Goal: Book appointment/travel/reservation

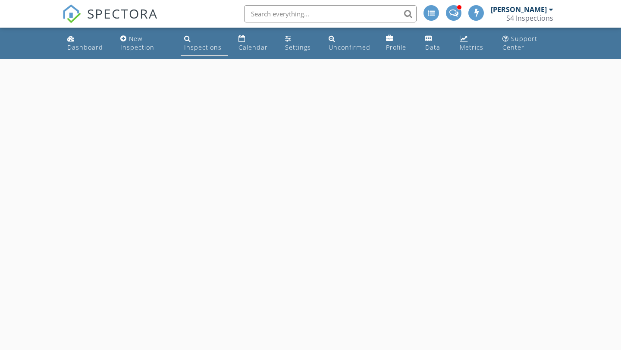
click at [188, 45] on div "Inspections" at bounding box center [203, 47] width 38 height 8
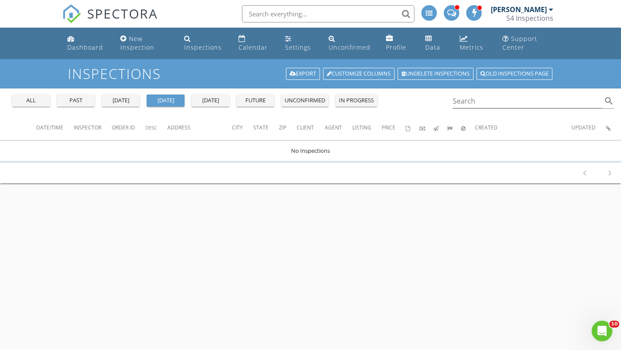
click at [46, 102] on div "all" at bounding box center [31, 100] width 31 height 9
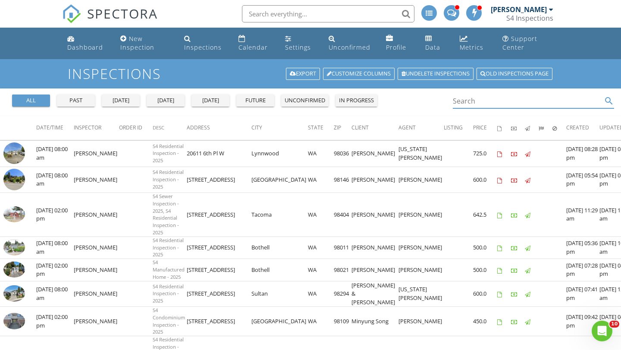
click at [459, 103] on input "Search" at bounding box center [527, 101] width 149 height 14
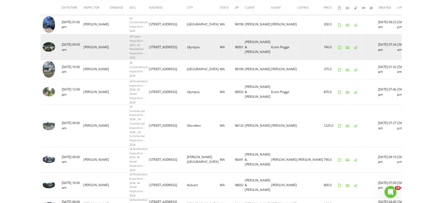
scroll to position [118, 0]
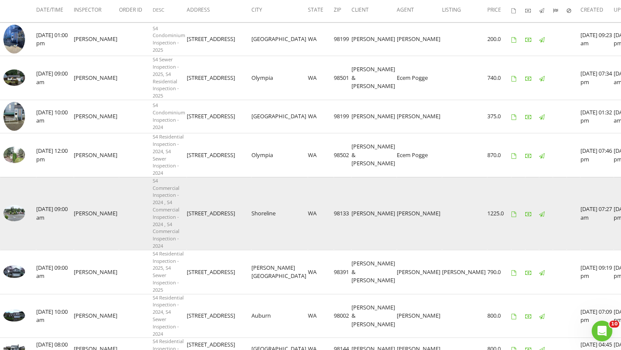
type input "diana"
click at [17, 213] on img at bounding box center [14, 213] width 22 height 16
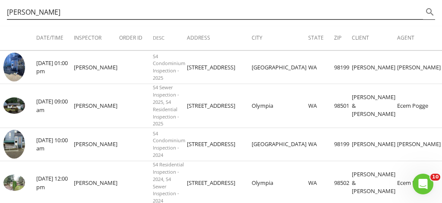
scroll to position [0, 0]
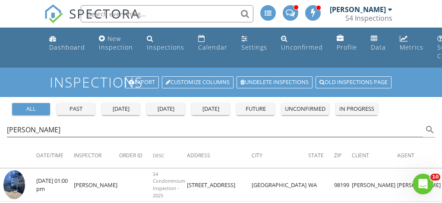
click at [55, 16] on img at bounding box center [53, 13] width 19 height 19
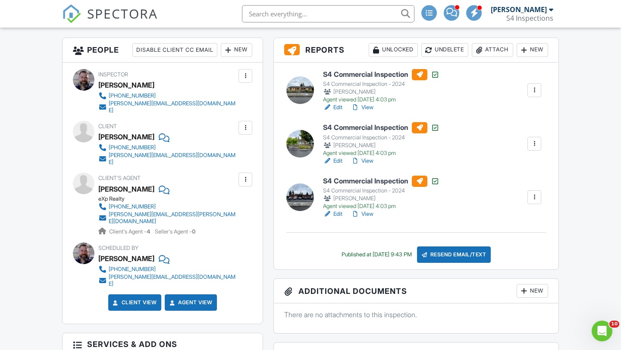
scroll to position [225, 0]
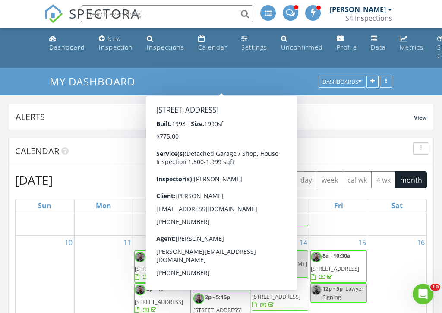
scroll to position [173, 0]
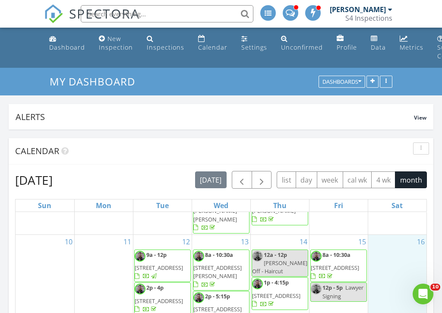
click at [393, 203] on div "16" at bounding box center [397, 279] width 59 height 89
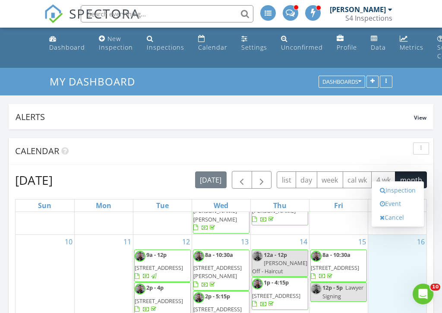
click at [277, 140] on div "Calendar" at bounding box center [221, 151] width 425 height 26
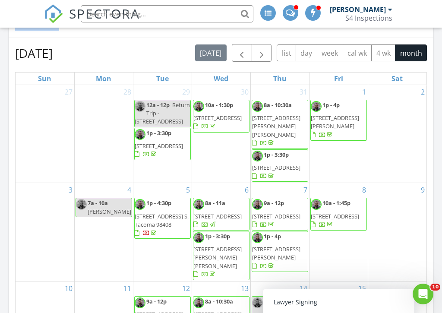
scroll to position [126, 0]
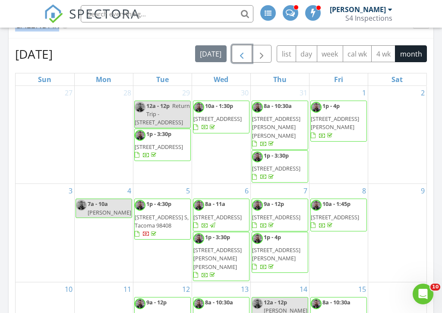
click at [240, 58] on span "button" at bounding box center [241, 54] width 10 height 10
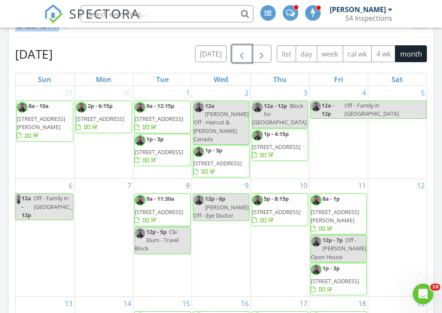
click at [241, 53] on span "button" at bounding box center [241, 54] width 10 height 10
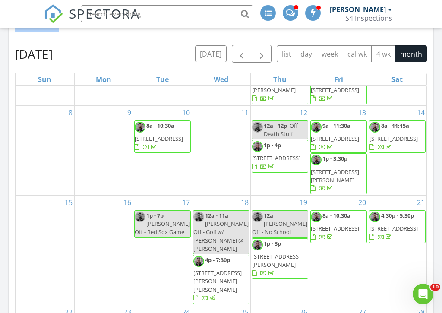
scroll to position [104, 0]
click at [263, 49] on button "button" at bounding box center [262, 54] width 20 height 18
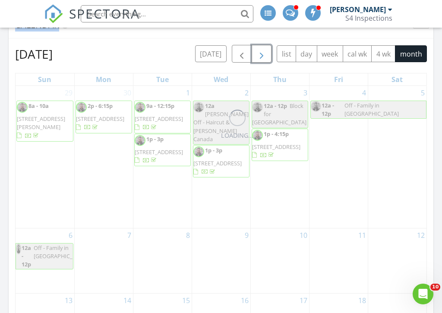
click at [263, 48] on button "button" at bounding box center [262, 54] width 20 height 18
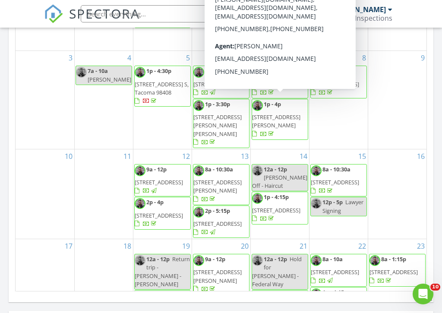
click at [274, 113] on span "[STREET_ADDRESS][PERSON_NAME]" at bounding box center [276, 121] width 48 height 16
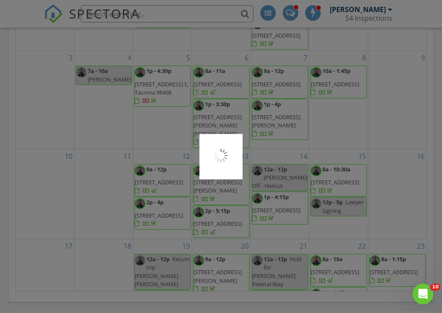
click at [274, 109] on div at bounding box center [221, 156] width 442 height 313
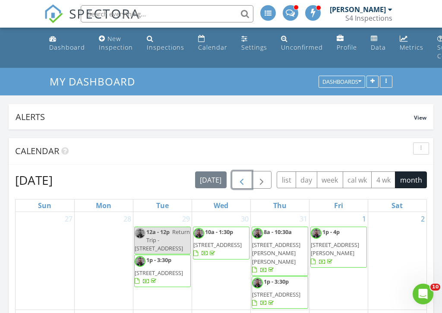
click at [246, 180] on span "button" at bounding box center [241, 180] width 10 height 10
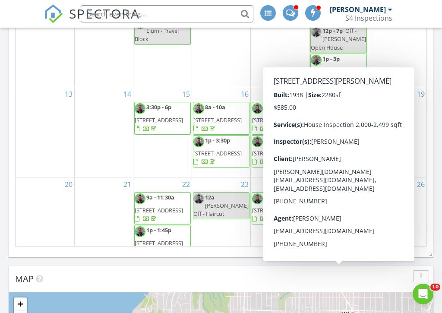
scroll to position [31, 0]
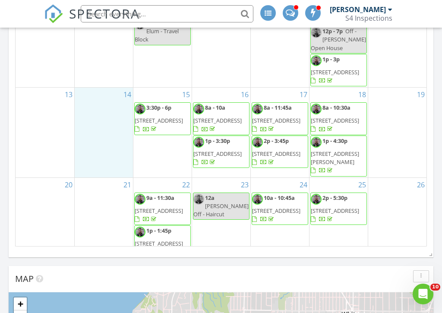
click at [88, 131] on div "14" at bounding box center [104, 132] width 58 height 89
